Goal: Transaction & Acquisition: Purchase product/service

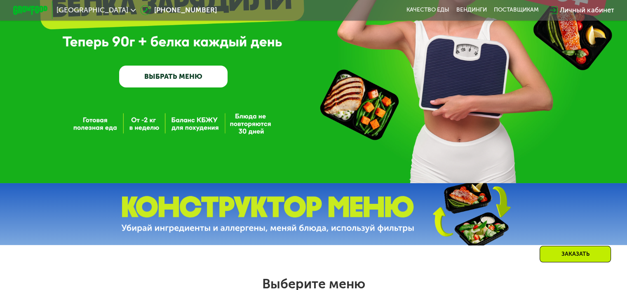
click at [140, 77] on link "ВЫБРАТЬ МЕНЮ" at bounding box center [173, 77] width 108 height 22
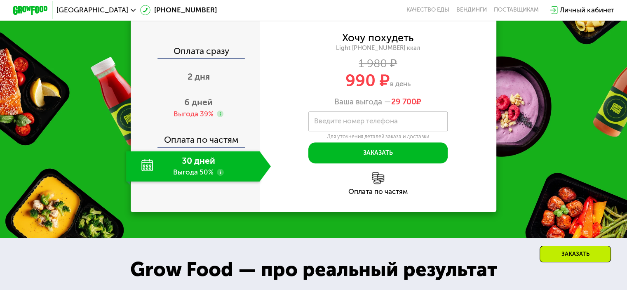
scroll to position [831, 0]
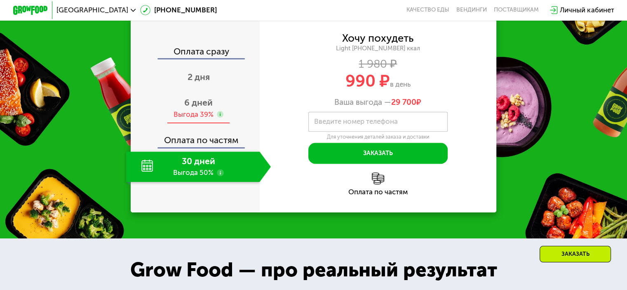
click at [195, 108] on span "6 дней" at bounding box center [198, 102] width 28 height 10
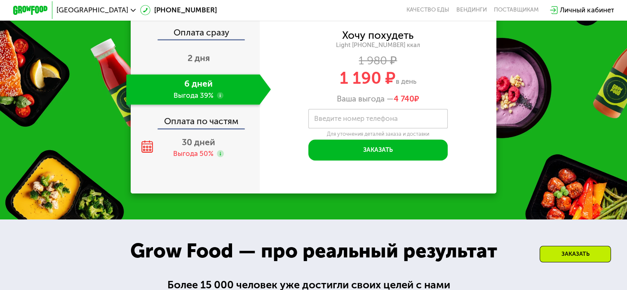
scroll to position [850, 0]
click at [202, 147] on span "30 дней" at bounding box center [198, 142] width 33 height 10
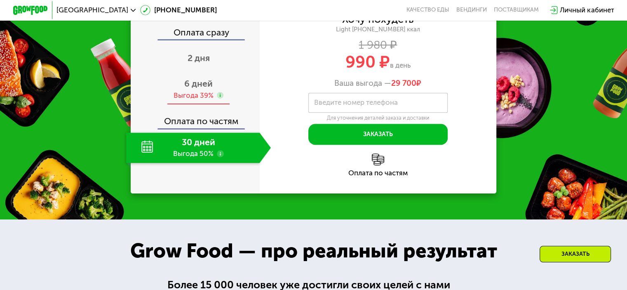
click at [193, 100] on div "Выгода 39%" at bounding box center [193, 95] width 40 height 9
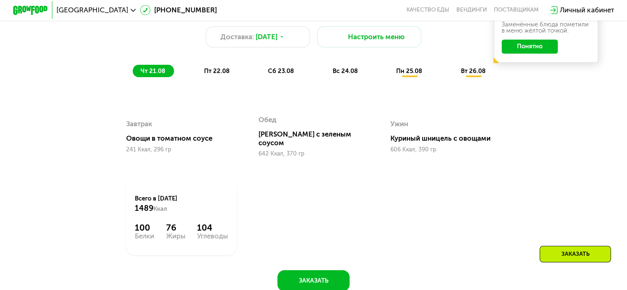
scroll to position [479, 0]
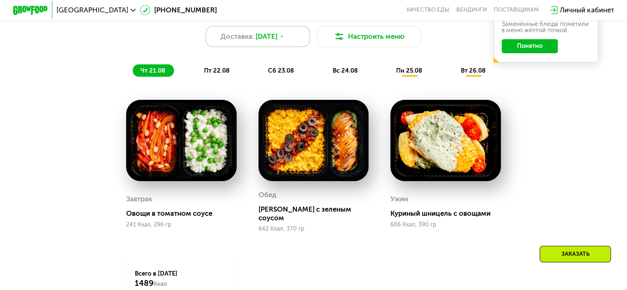
click at [261, 40] on span "[DATE]" at bounding box center [266, 36] width 22 height 10
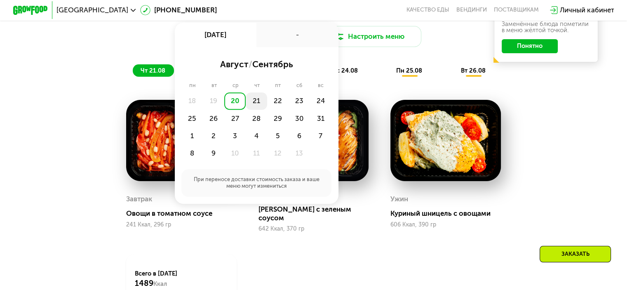
click at [267, 102] on div "21" at bounding box center [277, 100] width 21 height 17
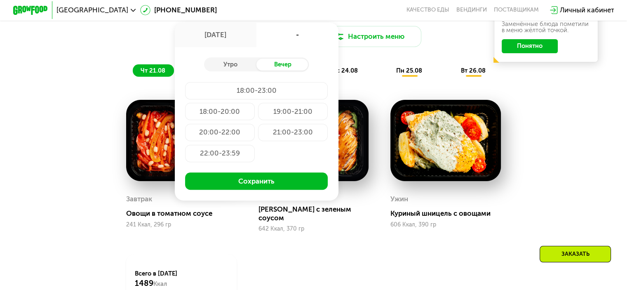
click at [198, 37] on div "[DATE]" at bounding box center [216, 35] width 82 height 24
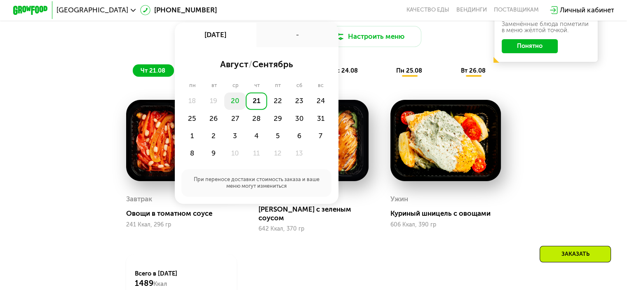
click at [234, 108] on div "20" at bounding box center [234, 100] width 21 height 17
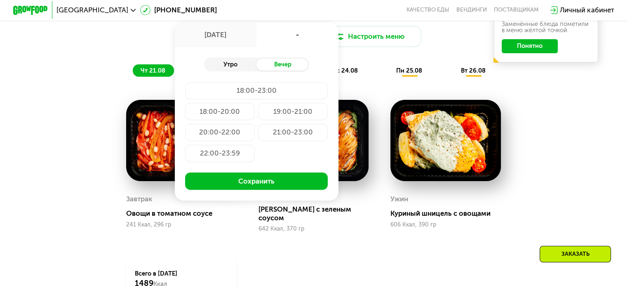
click at [236, 71] on div "Утро" at bounding box center [230, 65] width 52 height 12
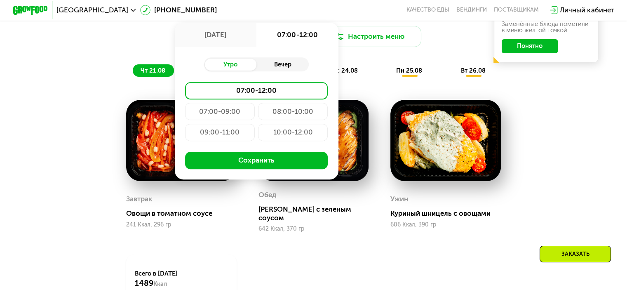
click at [269, 70] on div "Вечер" at bounding box center [282, 65] width 52 height 12
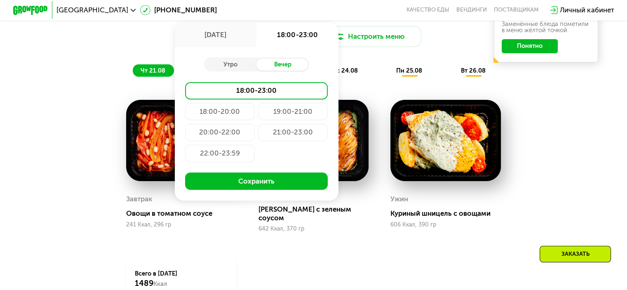
click at [255, 145] on div "21:00-23:00" at bounding box center [220, 153] width 70 height 17
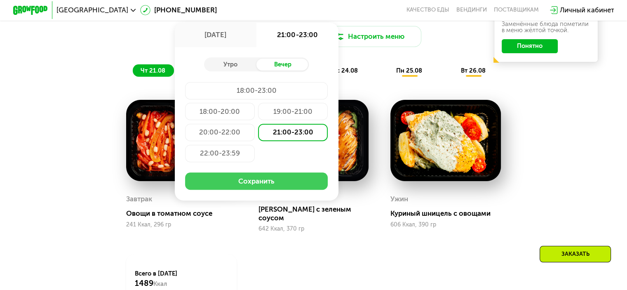
click at [259, 190] on button "Сохранить" at bounding box center [256, 180] width 143 height 17
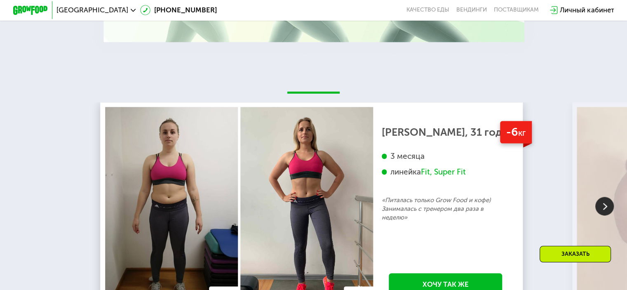
scroll to position [1449, 0]
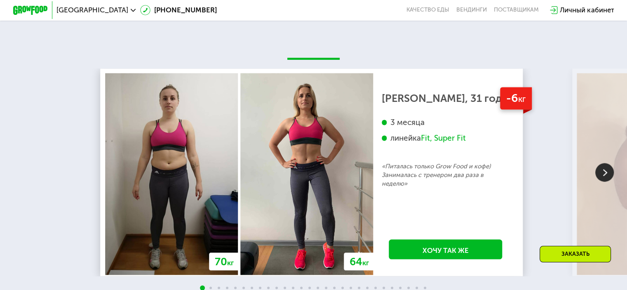
click at [545, 124] on div "70 кг 64 кг -6 кг [PERSON_NAME], 31 год 3 месяца линейка Fit, Super Fit «Питала…" at bounding box center [413, 171] width 627 height 207
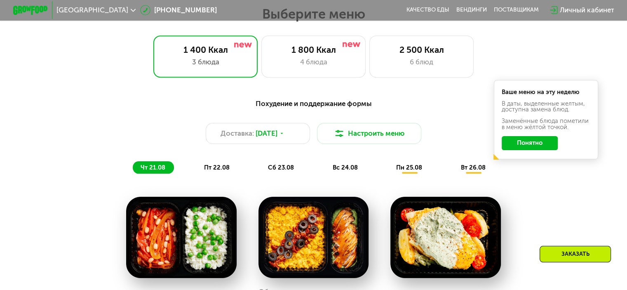
scroll to position [391, 0]
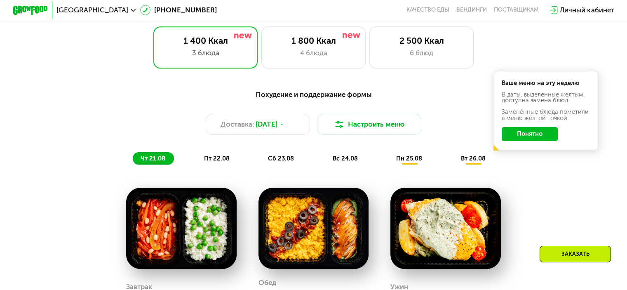
click at [535, 138] on button "Понятно" at bounding box center [529, 134] width 56 height 14
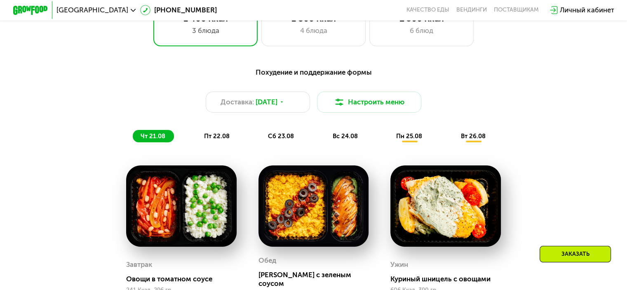
scroll to position [414, 0]
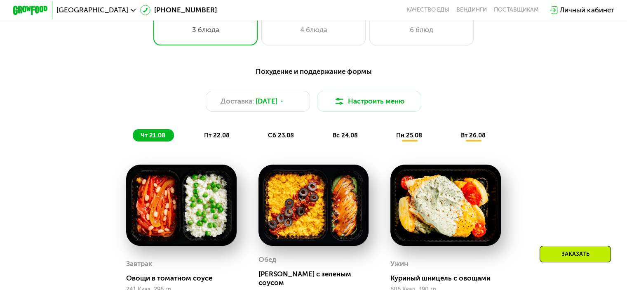
click at [410, 139] on span "пн 25.08" at bounding box center [409, 134] width 26 height 7
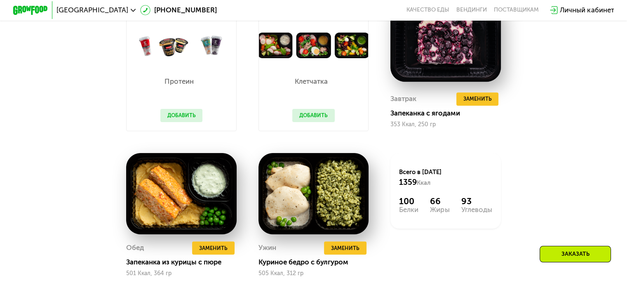
scroll to position [578, 0]
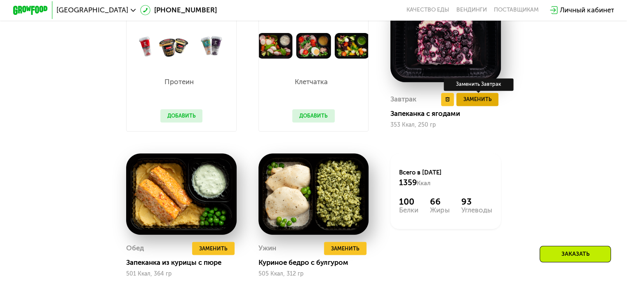
click at [469, 103] on span "Заменить" at bounding box center [477, 99] width 28 height 9
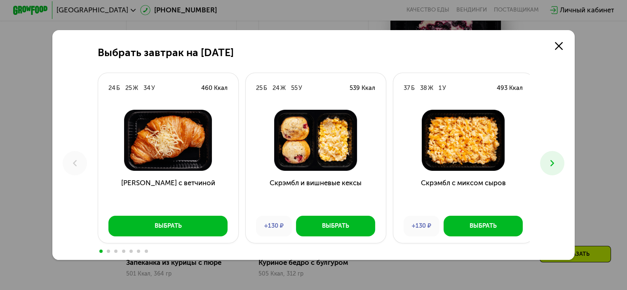
click at [469, 103] on div at bounding box center [463, 140] width 140 height 75
click at [462, 232] on button "Выбрать" at bounding box center [482, 225] width 79 height 21
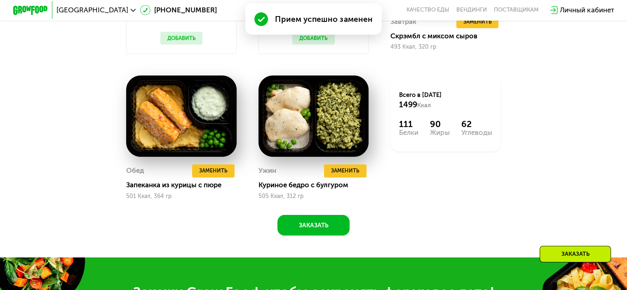
scroll to position [677, 0]
click at [208, 175] on span "Заменить" at bounding box center [213, 170] width 28 height 9
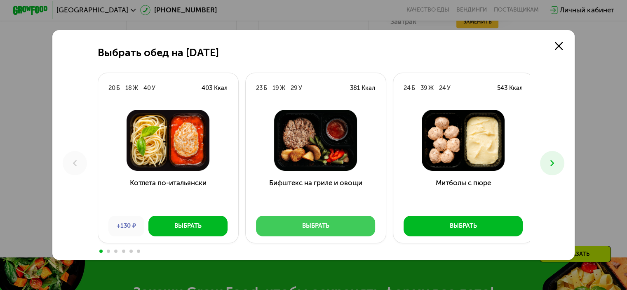
click at [296, 227] on button "Выбрать" at bounding box center [315, 225] width 119 height 21
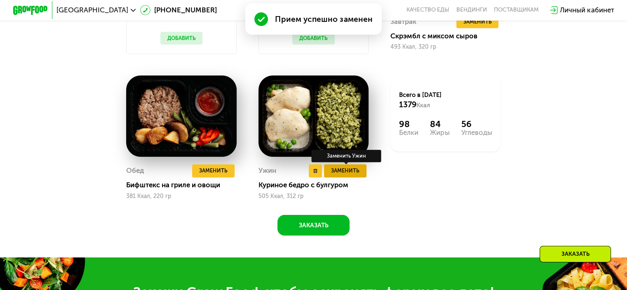
click at [338, 175] on span "Заменить" at bounding box center [345, 170] width 28 height 9
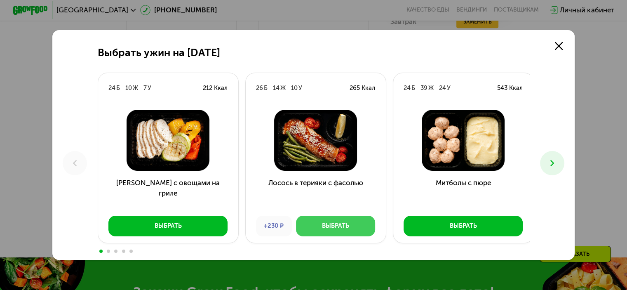
click at [332, 220] on button "Выбрать" at bounding box center [335, 225] width 79 height 21
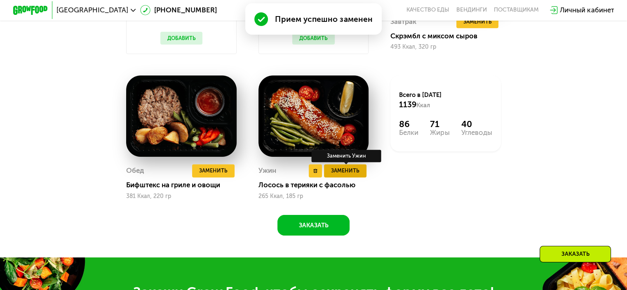
click at [336, 175] on span "Заменить" at bounding box center [345, 170] width 28 height 9
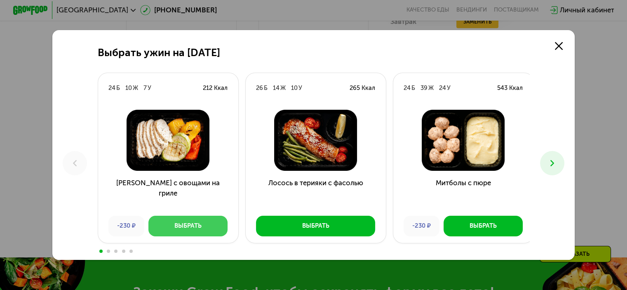
click at [193, 226] on div "Выбрать" at bounding box center [187, 225] width 27 height 9
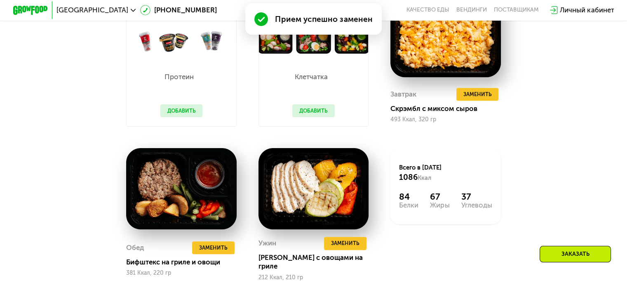
scroll to position [605, 0]
click at [202, 252] on span "Заменить" at bounding box center [213, 247] width 28 height 9
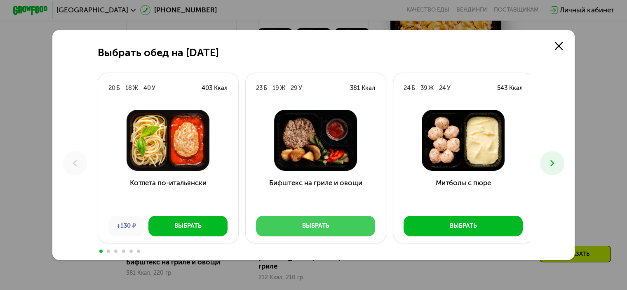
click at [352, 222] on button "Выбрать" at bounding box center [315, 225] width 119 height 21
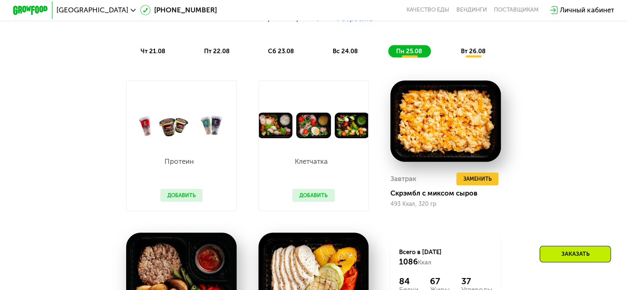
scroll to position [468, 0]
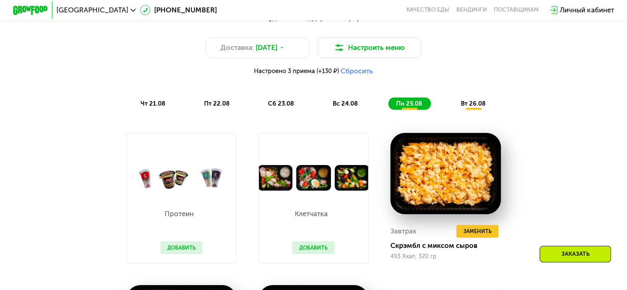
click at [475, 106] on span "вт 26.08" at bounding box center [473, 103] width 25 height 7
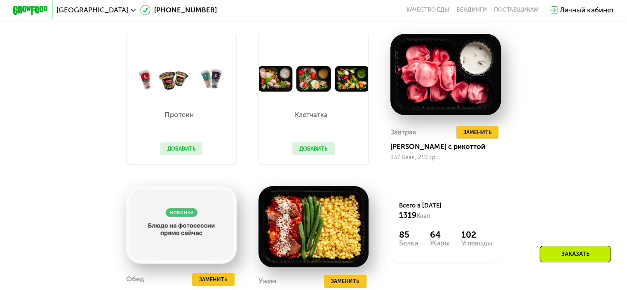
scroll to position [566, 0]
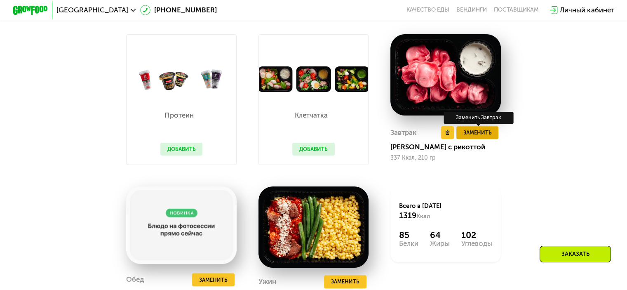
click at [473, 137] on span "Заменить" at bounding box center [477, 132] width 28 height 9
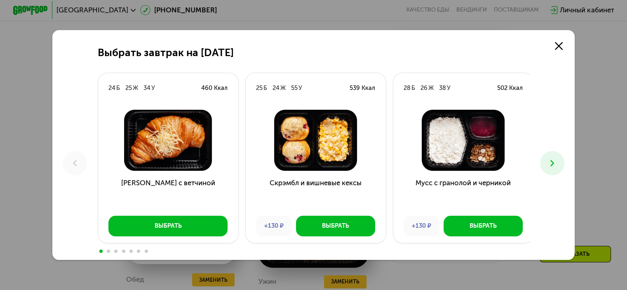
click at [551, 161] on icon at bounding box center [552, 163] width 10 height 10
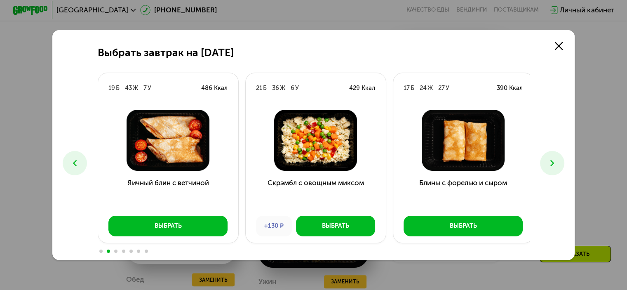
click at [551, 161] on icon at bounding box center [552, 163] width 10 height 10
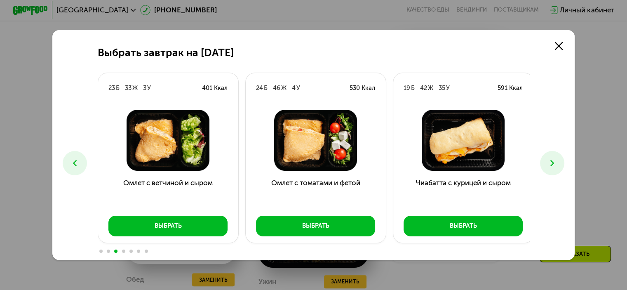
click at [551, 161] on icon at bounding box center [552, 163] width 10 height 10
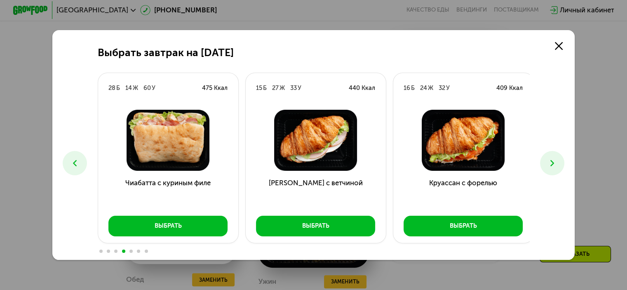
click at [551, 161] on icon at bounding box center [552, 163] width 10 height 10
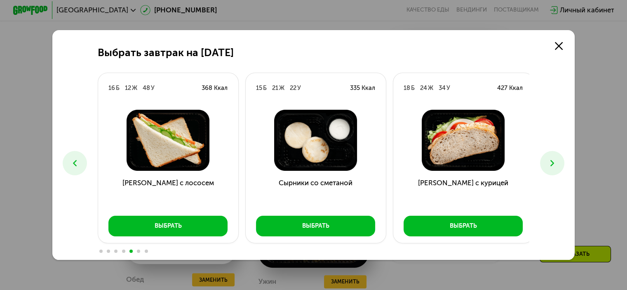
click at [551, 161] on icon at bounding box center [552, 163] width 10 height 10
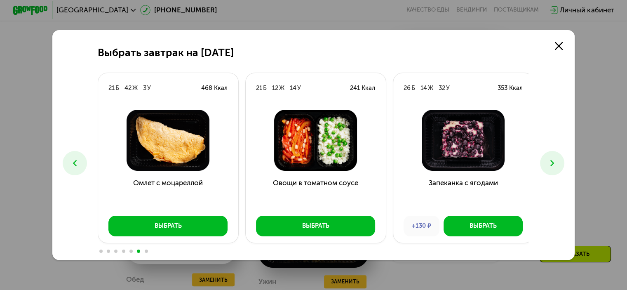
click at [70, 161] on icon at bounding box center [75, 163] width 10 height 10
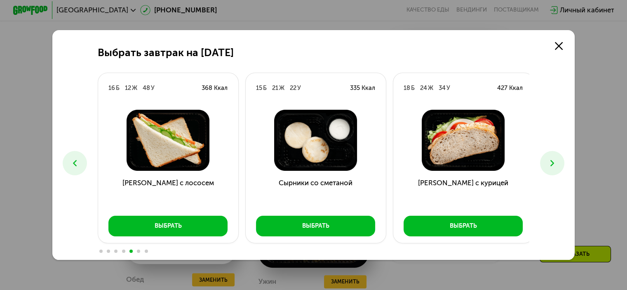
click at [70, 161] on icon at bounding box center [75, 163] width 10 height 10
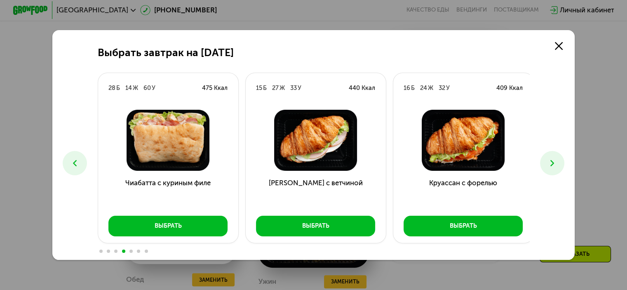
click at [70, 161] on icon at bounding box center [75, 163] width 10 height 10
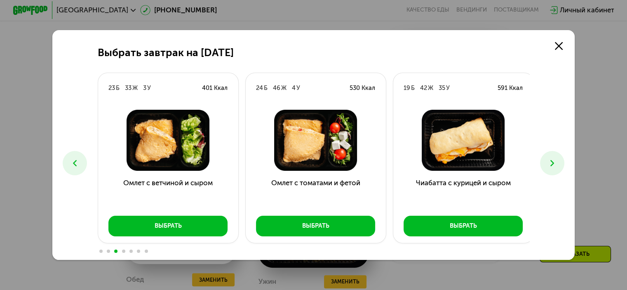
click at [70, 161] on icon at bounding box center [75, 163] width 10 height 10
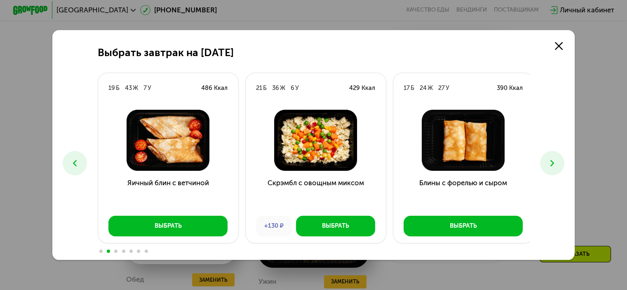
click at [550, 159] on icon at bounding box center [552, 163] width 10 height 10
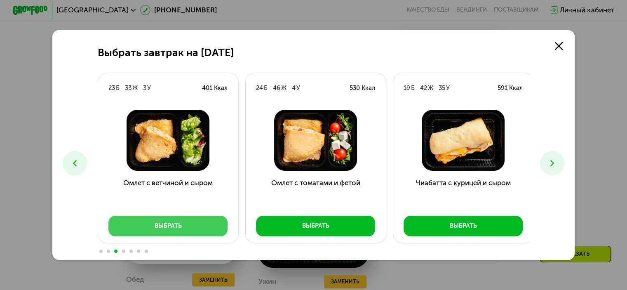
click at [126, 231] on button "Выбрать" at bounding box center [167, 225] width 119 height 21
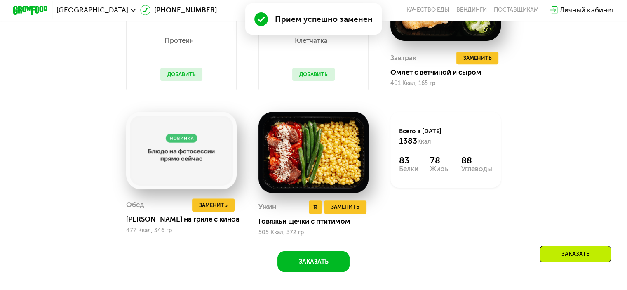
scroll to position [671, 0]
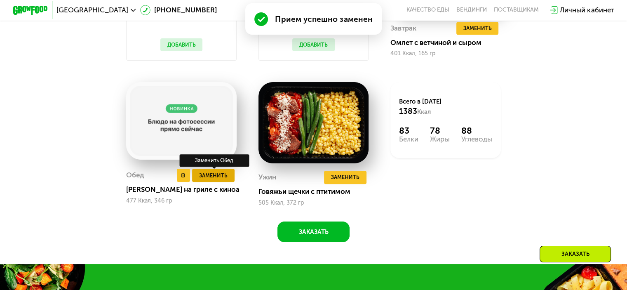
click at [211, 180] on span "Заменить" at bounding box center [213, 175] width 28 height 9
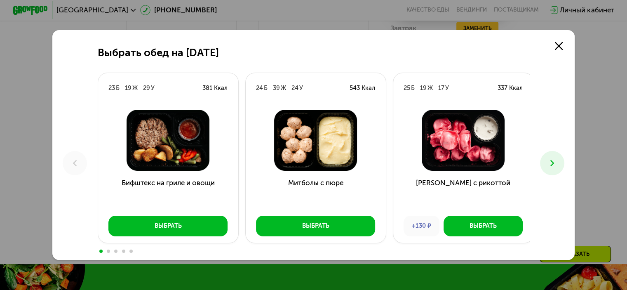
click at [551, 162] on icon at bounding box center [552, 163] width 10 height 10
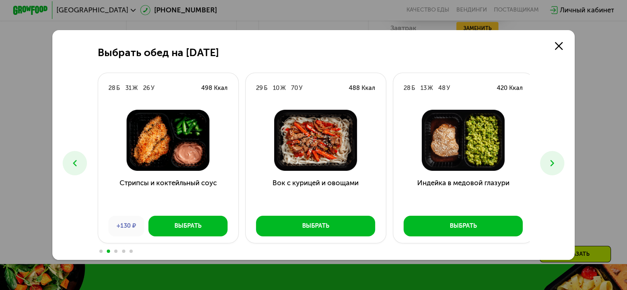
click at [551, 162] on icon at bounding box center [552, 163] width 10 height 10
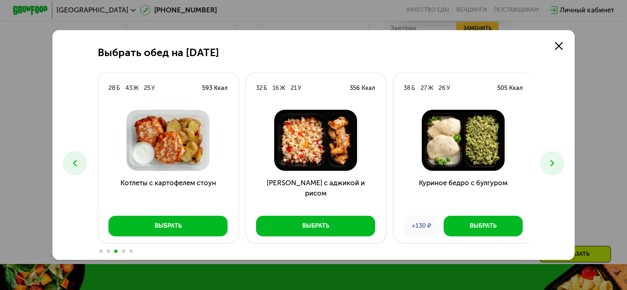
click at [551, 162] on icon at bounding box center [552, 163] width 10 height 10
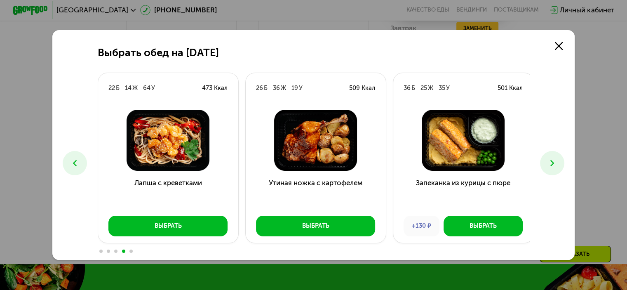
click at [73, 169] on button at bounding box center [75, 163] width 24 height 24
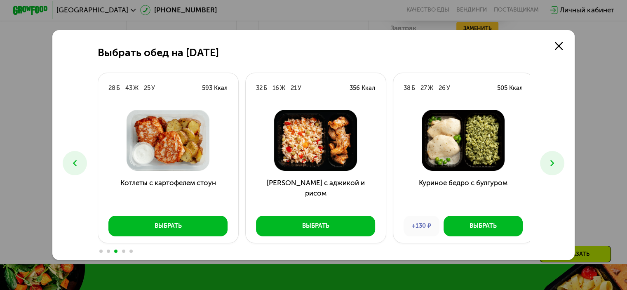
click at [555, 166] on icon at bounding box center [552, 163] width 10 height 10
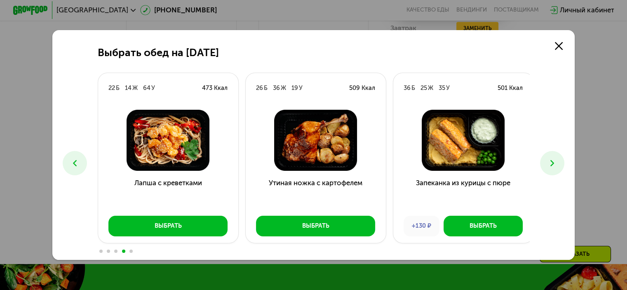
click at [551, 166] on icon at bounding box center [552, 163] width 10 height 10
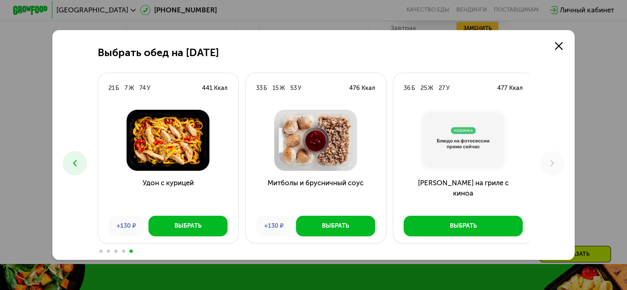
click at [64, 164] on button at bounding box center [75, 163] width 24 height 24
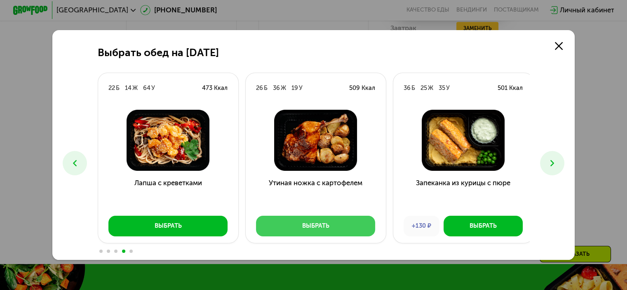
click at [310, 227] on div "Выбрать" at bounding box center [315, 225] width 27 height 9
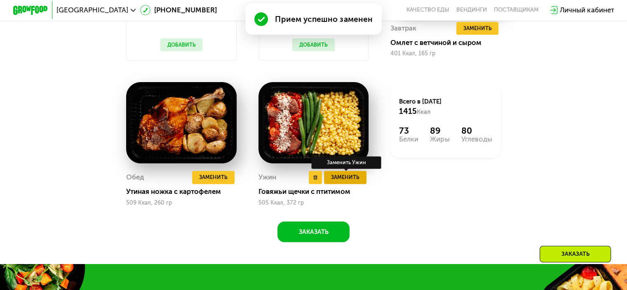
click at [356, 181] on span "Заменить" at bounding box center [345, 177] width 28 height 9
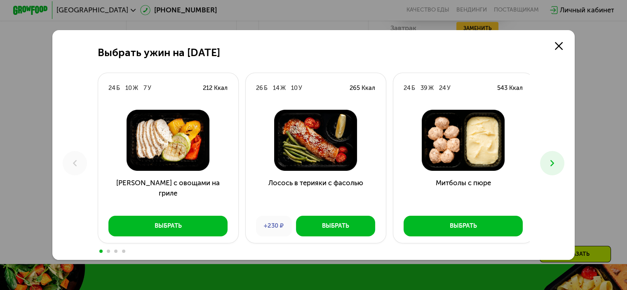
click at [553, 160] on icon at bounding box center [552, 163] width 10 height 10
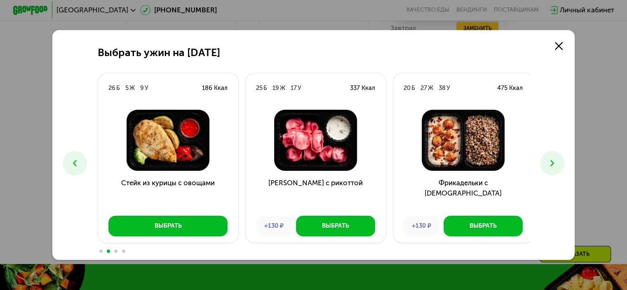
click at [553, 160] on icon at bounding box center [552, 163] width 10 height 10
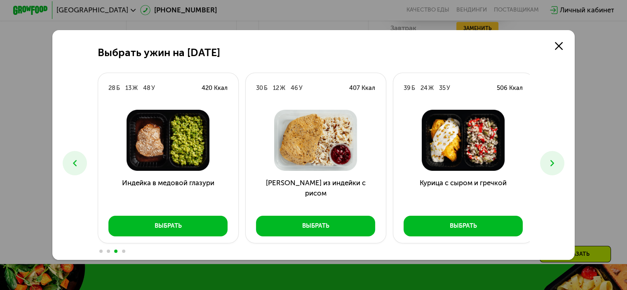
click at [553, 160] on icon at bounding box center [552, 163] width 10 height 10
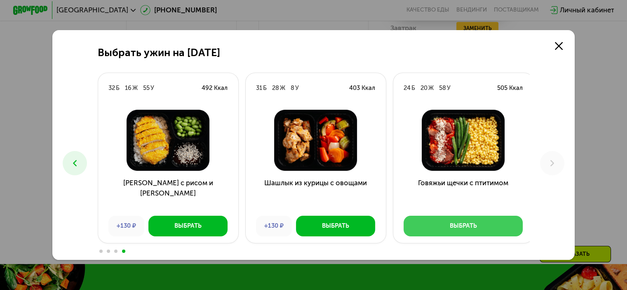
click at [470, 226] on div "Выбрать" at bounding box center [462, 225] width 27 height 9
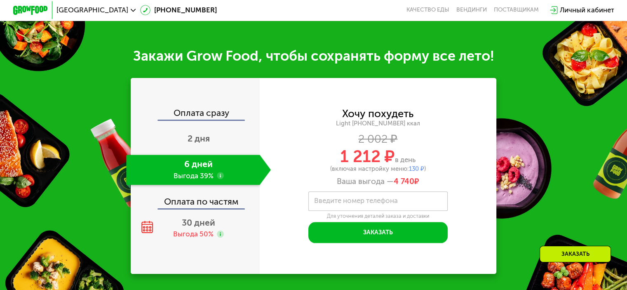
scroll to position [914, 0]
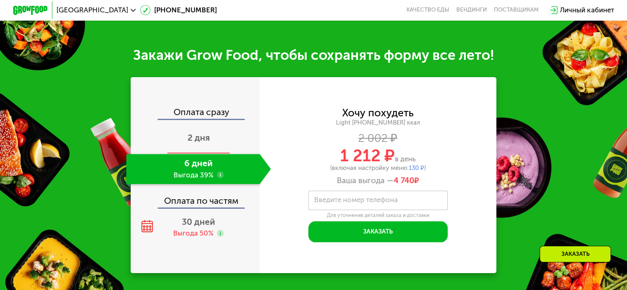
click at [204, 154] on div "2 дня" at bounding box center [198, 138] width 145 height 30
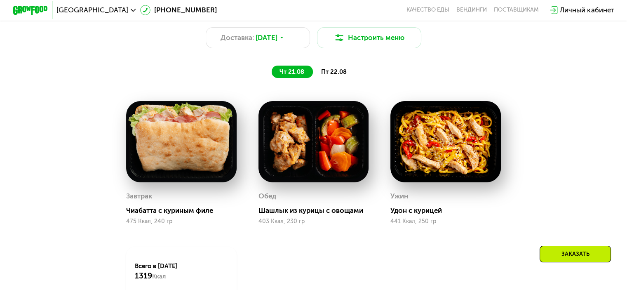
scroll to position [478, 0]
click at [324, 74] on span "пт 22.08" at bounding box center [334, 71] width 26 height 7
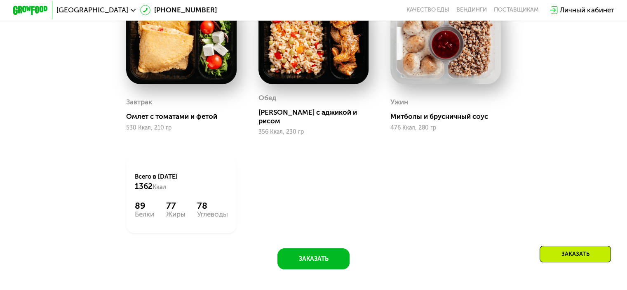
scroll to position [169, 0]
